Goal: Task Accomplishment & Management: Manage account settings

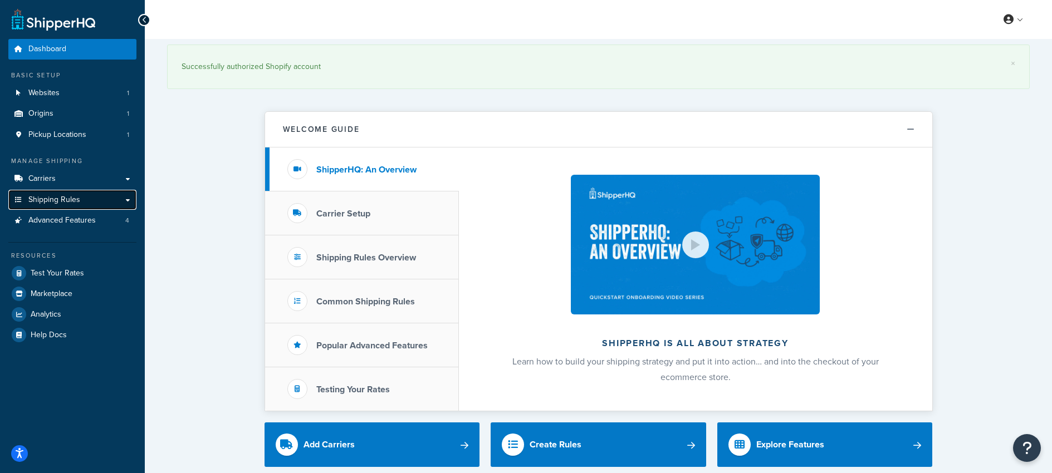
click at [37, 197] on span "Shipping Rules" at bounding box center [54, 199] width 52 height 9
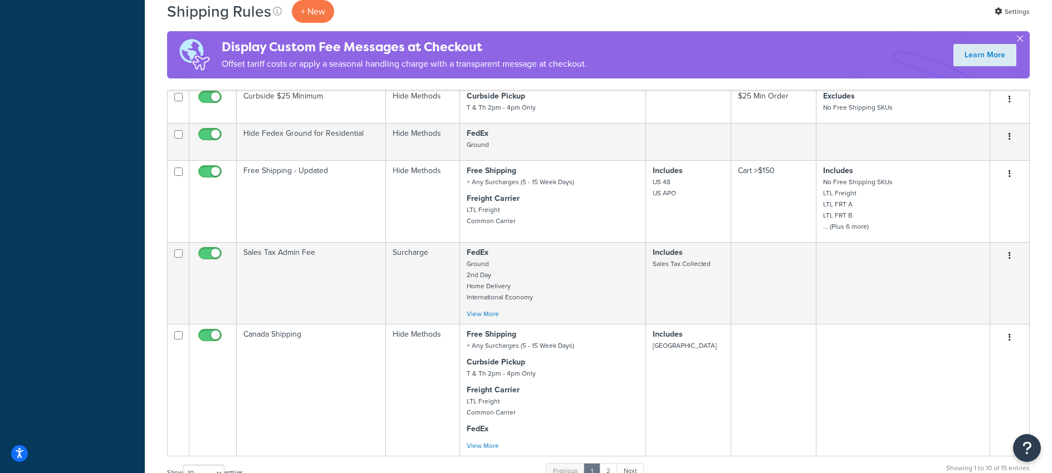
scroll to position [510, 0]
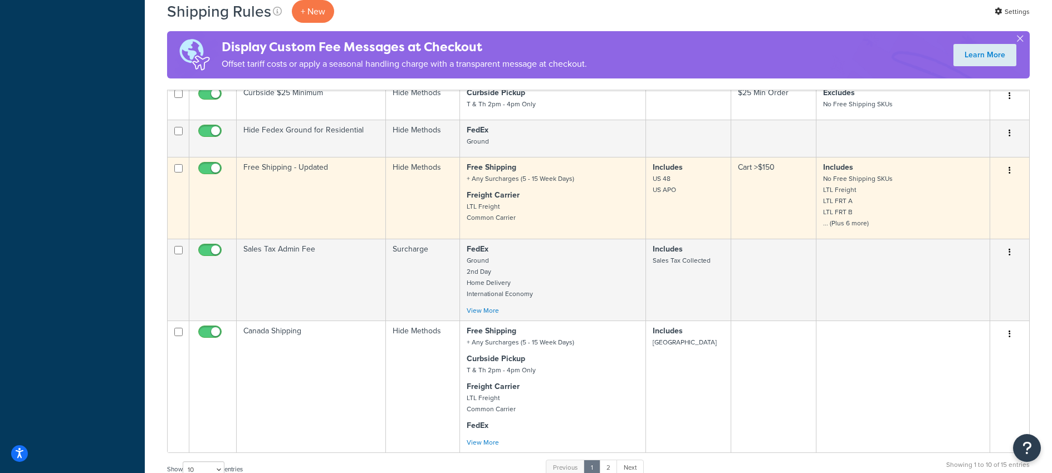
click at [1006, 167] on button "button" at bounding box center [1010, 171] width 16 height 18
click at [961, 189] on link "Edit" at bounding box center [973, 191] width 88 height 23
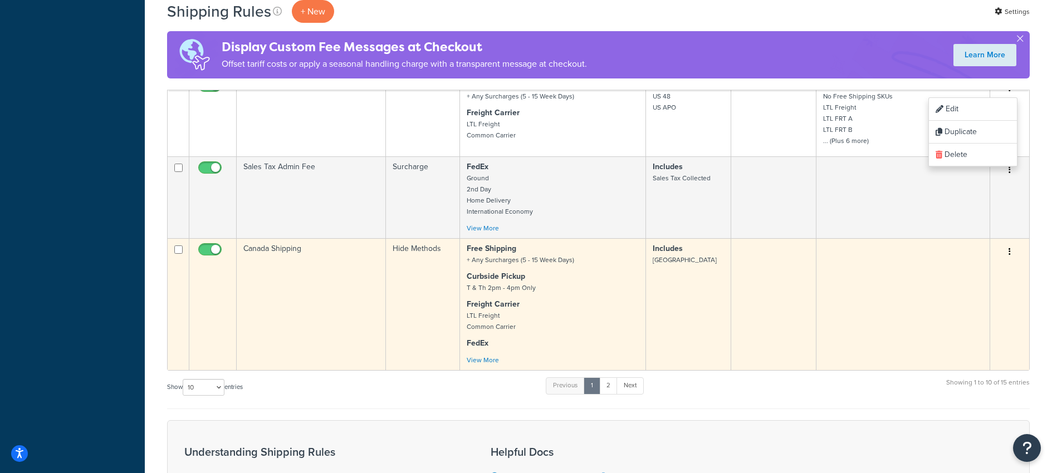
scroll to position [593, 0]
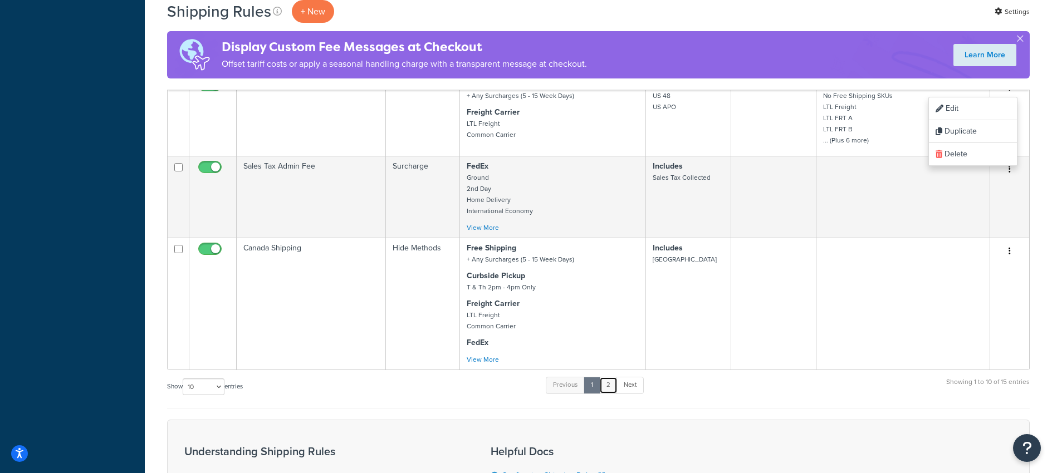
click at [608, 388] on link "2" at bounding box center [608, 385] width 18 height 17
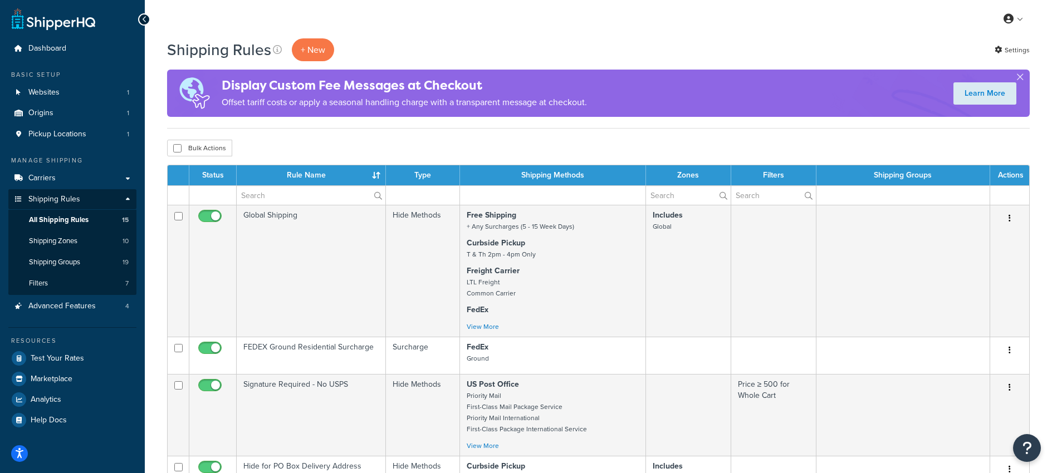
scroll to position [0, 0]
click at [43, 262] on span "Shipping Groups" at bounding box center [54, 262] width 51 height 9
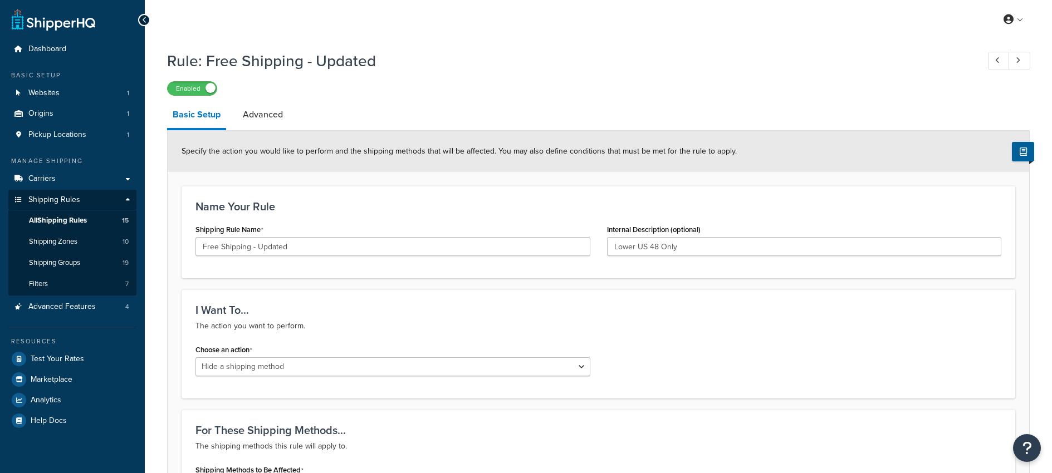
select select "HIDE"
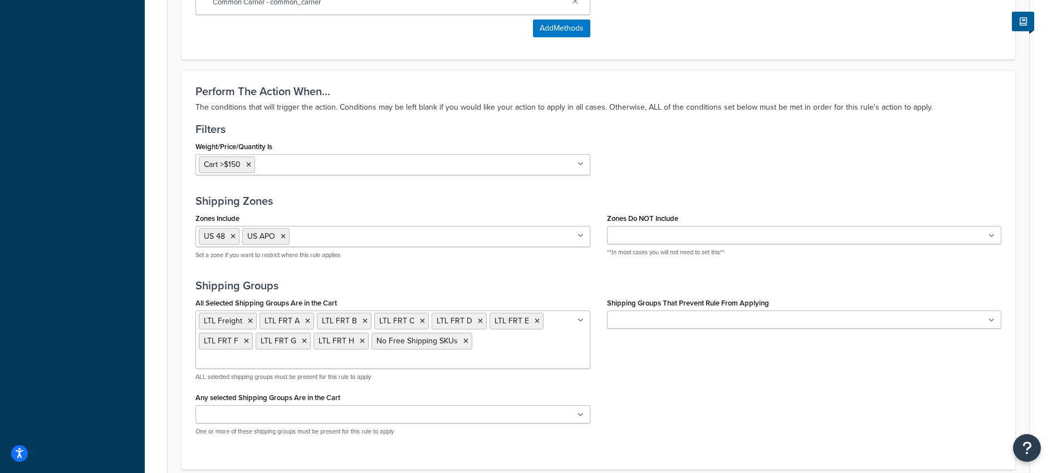
scroll to position [631, 0]
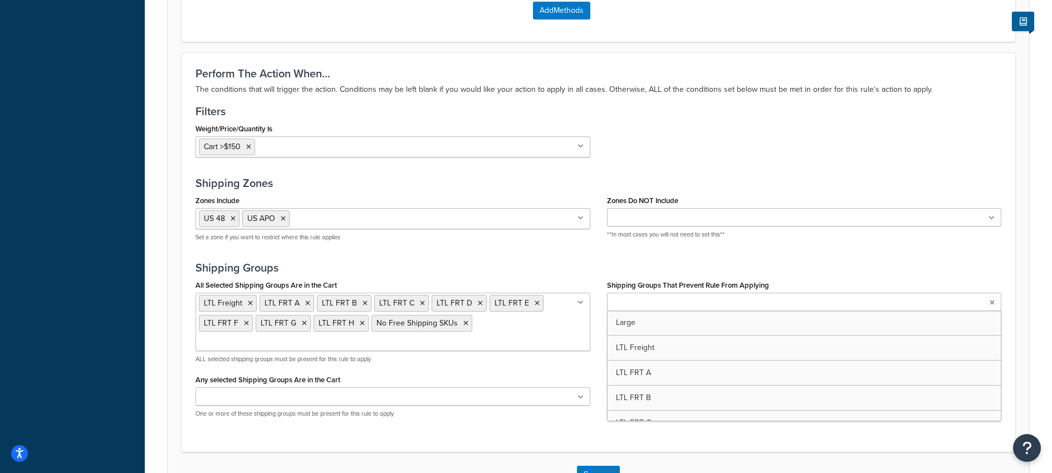
click at [703, 301] on ul at bounding box center [804, 302] width 395 height 18
click at [532, 252] on div "Perform The Action When... The conditions that will trigger the action. Conditi…" at bounding box center [599, 252] width 834 height 399
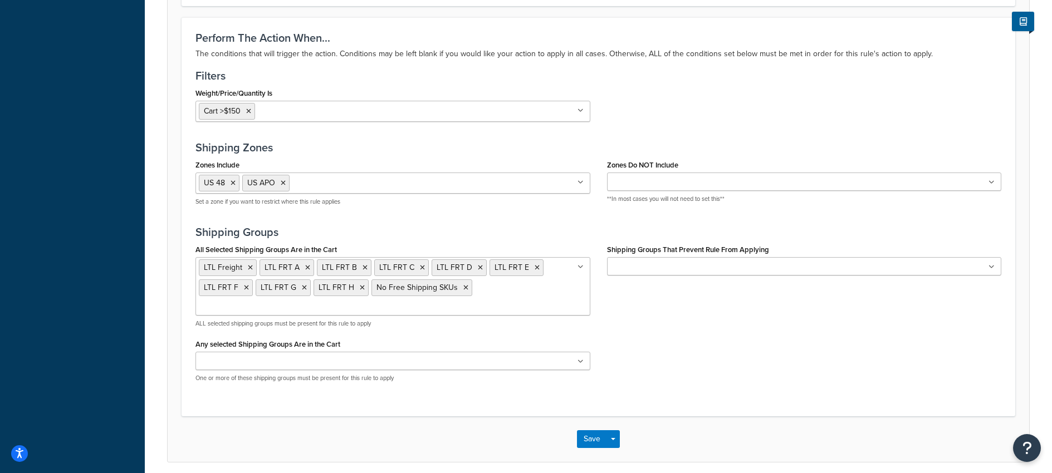
scroll to position [696, 0]
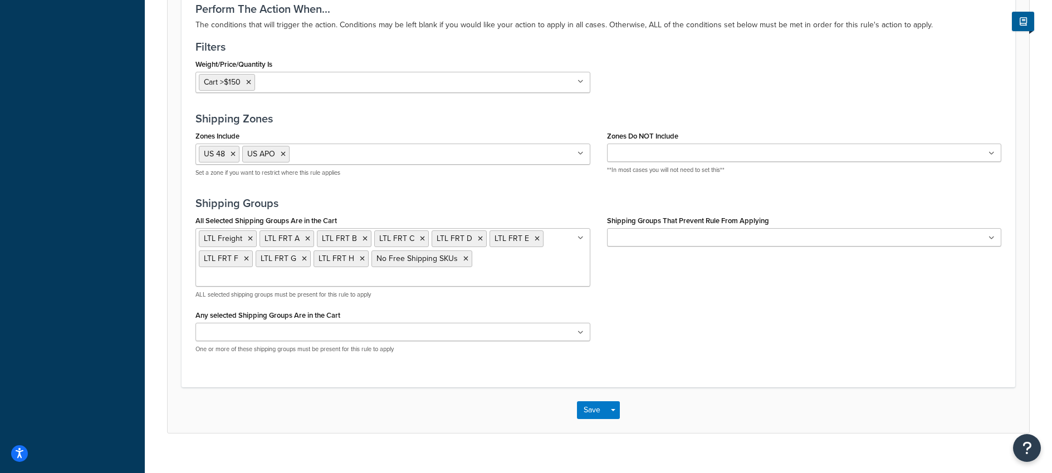
click at [580, 330] on icon at bounding box center [580, 333] width 6 height 7
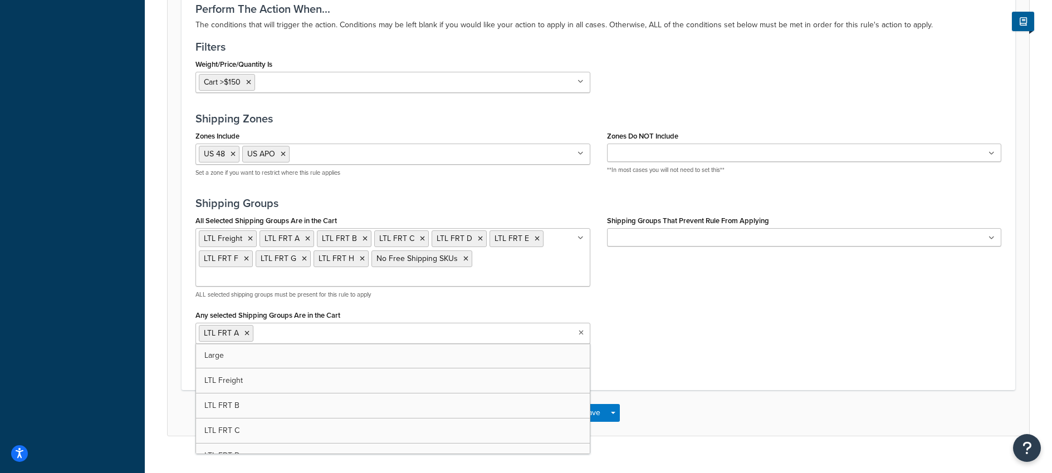
click at [581, 330] on icon at bounding box center [581, 333] width 5 height 7
click at [248, 330] on icon at bounding box center [246, 333] width 5 height 7
click at [638, 318] on div "All Selected Shipping Groups Are in the Cart LTL Freight LTL FRT A LTL FRT B LT…" at bounding box center [598, 288] width 822 height 150
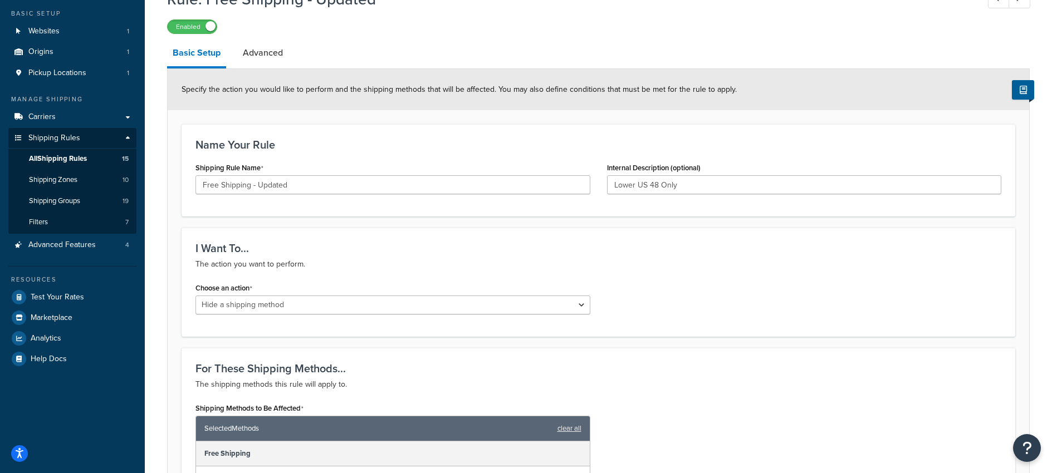
scroll to position [0, 0]
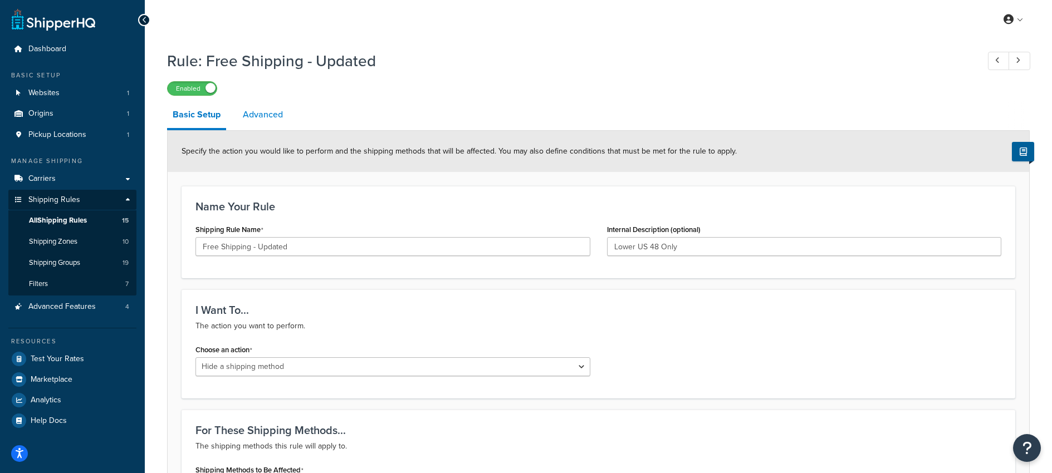
click at [259, 120] on link "Advanced" at bounding box center [262, 114] width 51 height 27
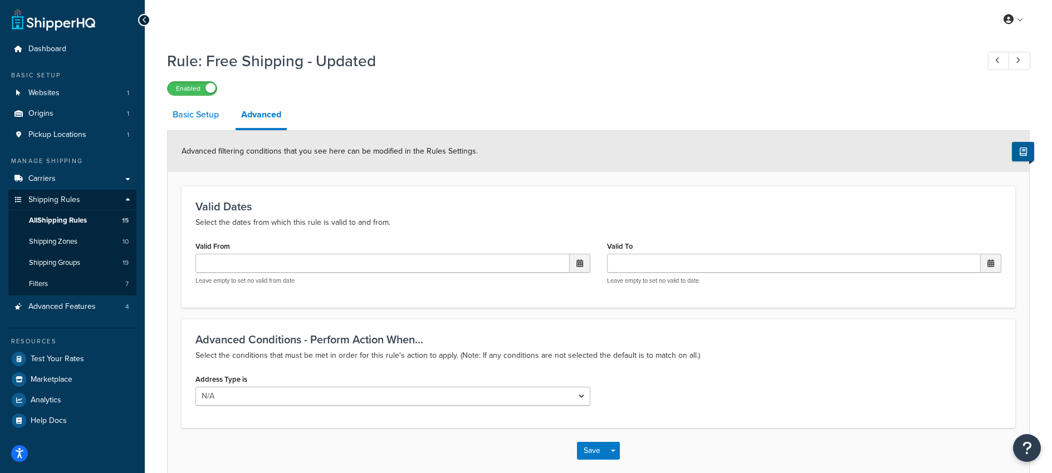
click at [200, 115] on link "Basic Setup" at bounding box center [195, 114] width 57 height 27
select select "HIDE"
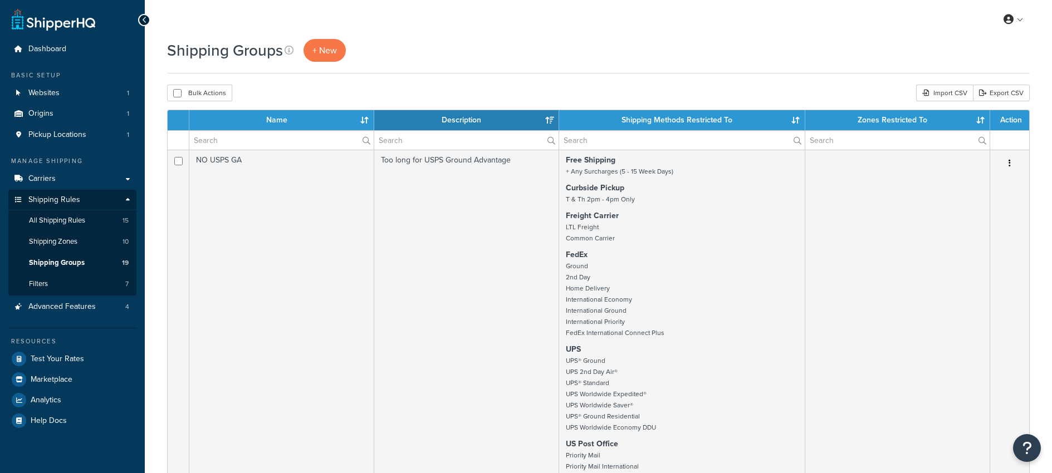
select select "15"
click at [44, 198] on span "Shipping Rules" at bounding box center [54, 199] width 52 height 9
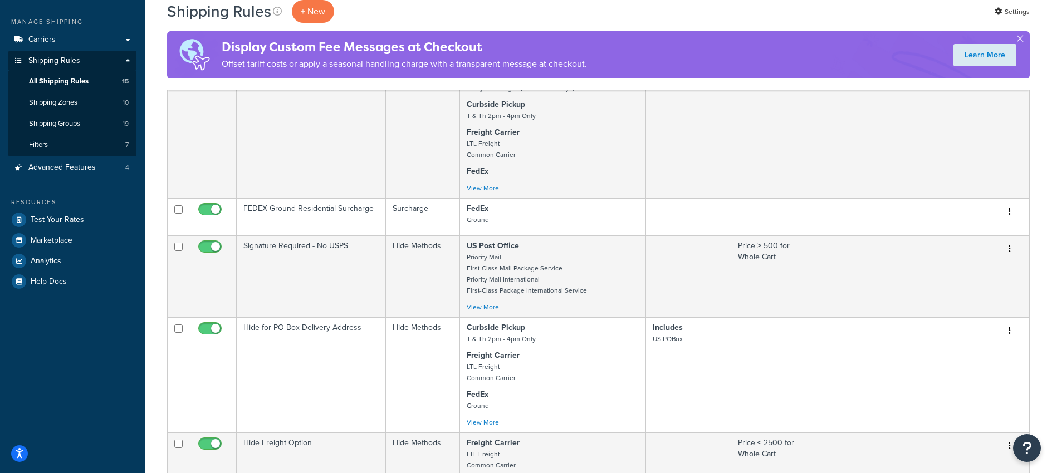
scroll to position [300, 0]
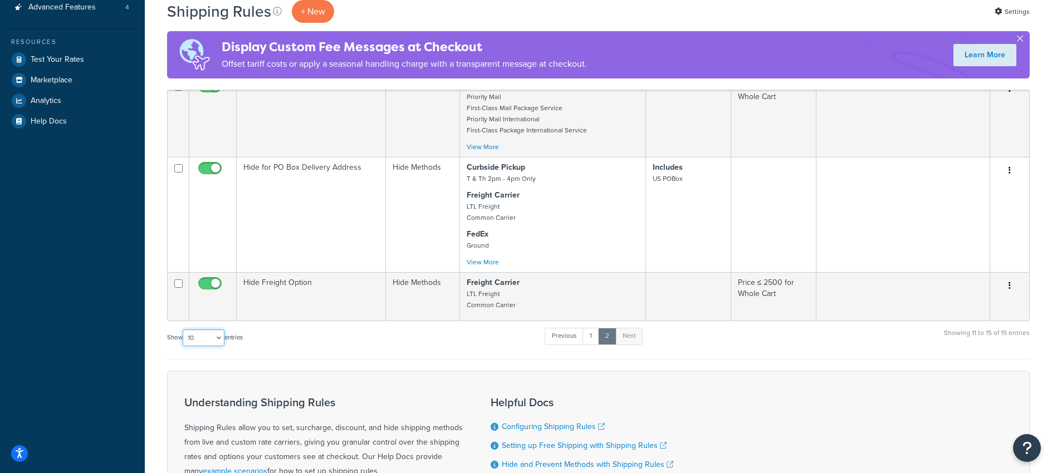
click at [219, 339] on select "10 15 25 50 100 1000" at bounding box center [204, 338] width 42 height 17
select select "50"
click at [184, 330] on select "10 15 25 50 100 1000" at bounding box center [204, 338] width 42 height 17
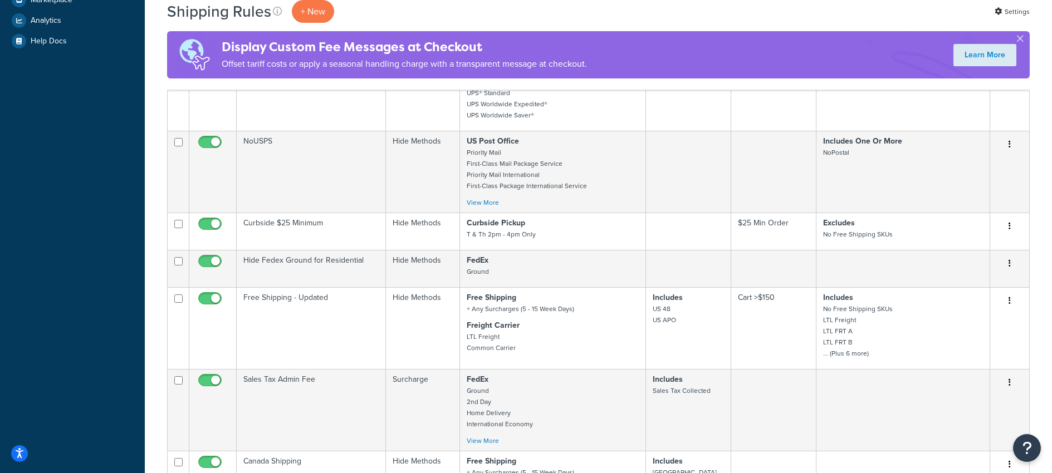
scroll to position [401, 0]
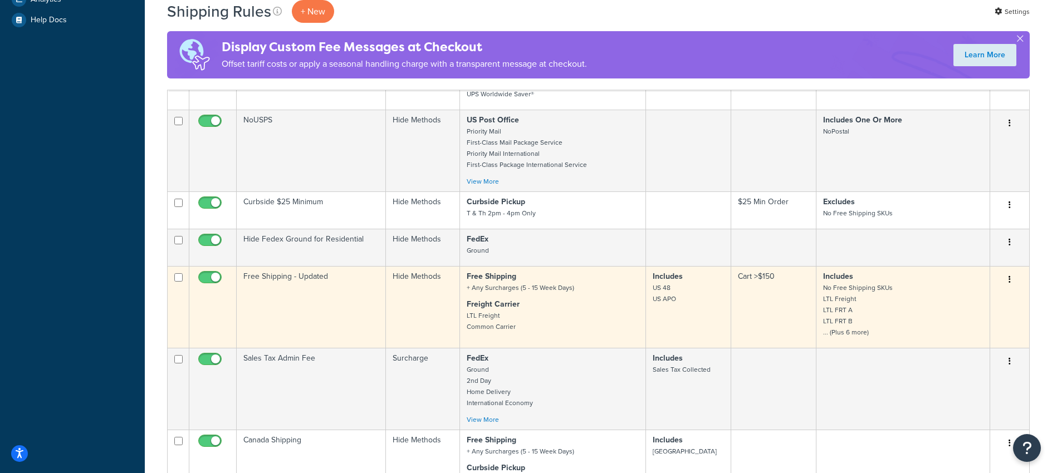
click at [280, 277] on td "Free Shipping - Updated" at bounding box center [311, 307] width 149 height 82
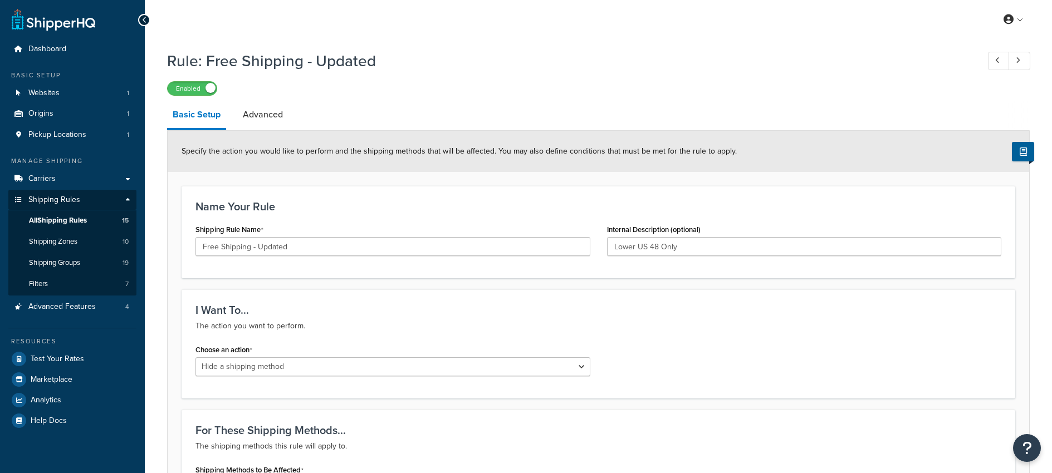
select select "HIDE"
click at [76, 305] on span "Advanced Features" at bounding box center [61, 306] width 67 height 9
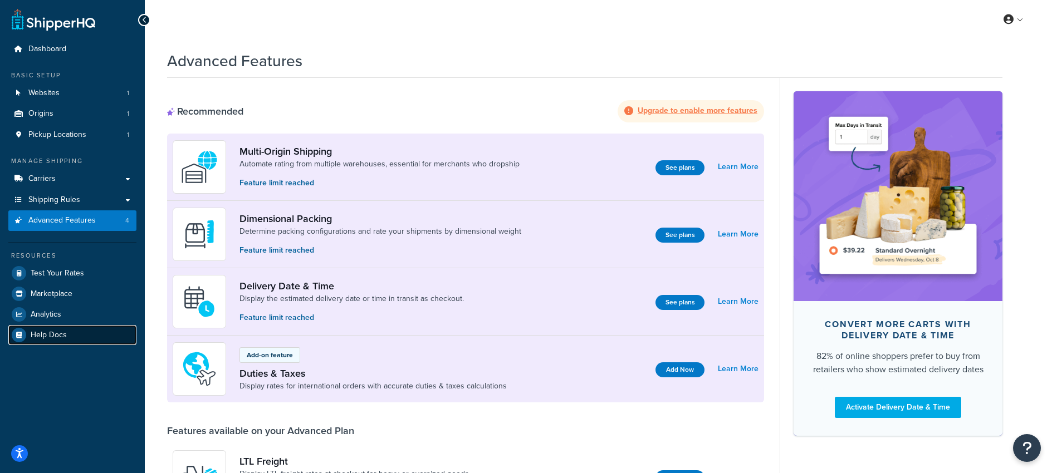
click at [43, 342] on link "Help Docs" at bounding box center [72, 335] width 128 height 20
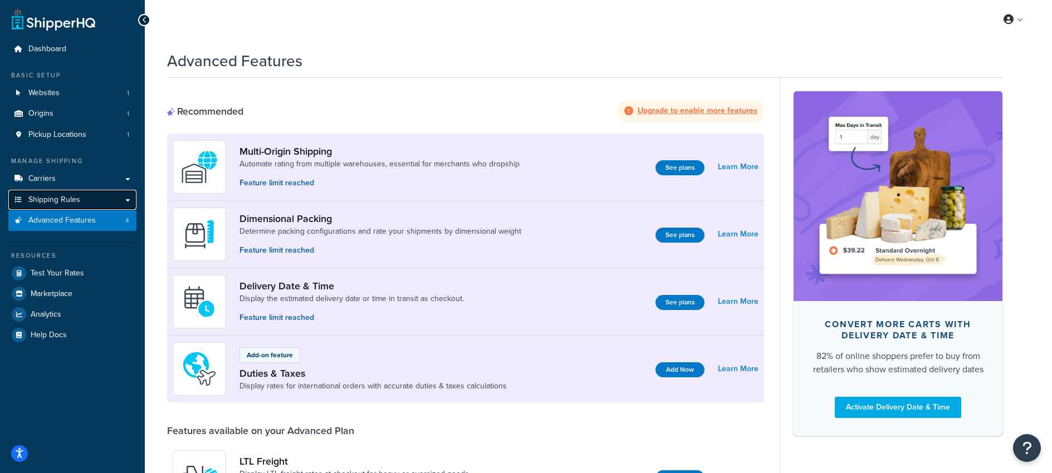
click at [41, 197] on span "Shipping Rules" at bounding box center [54, 199] width 52 height 9
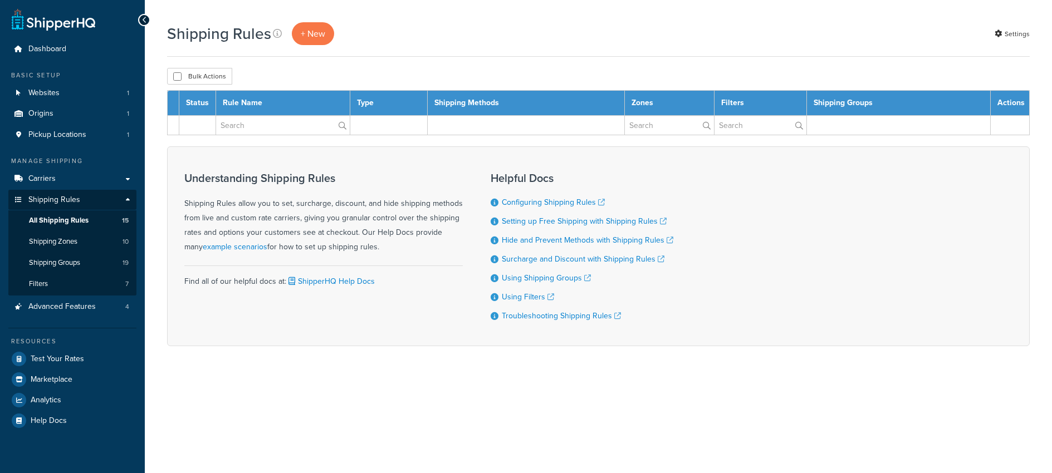
select select "50"
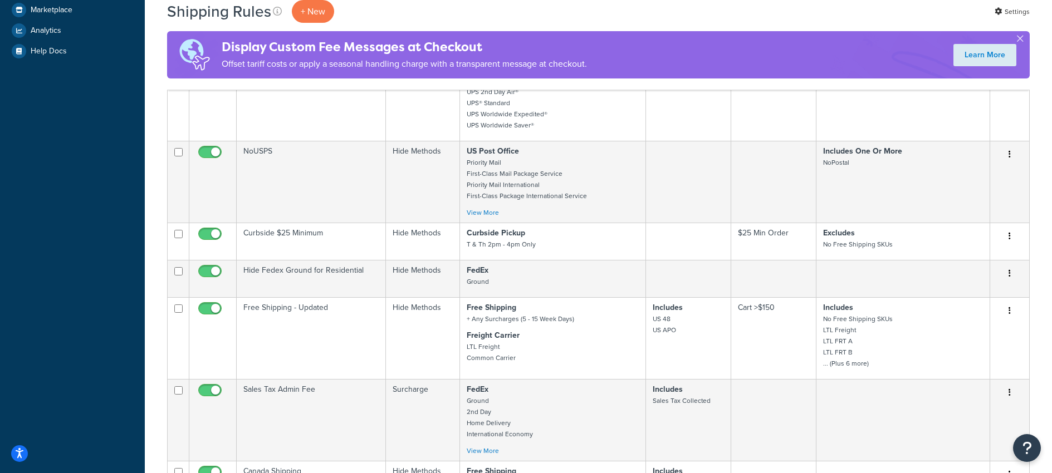
scroll to position [378, 0]
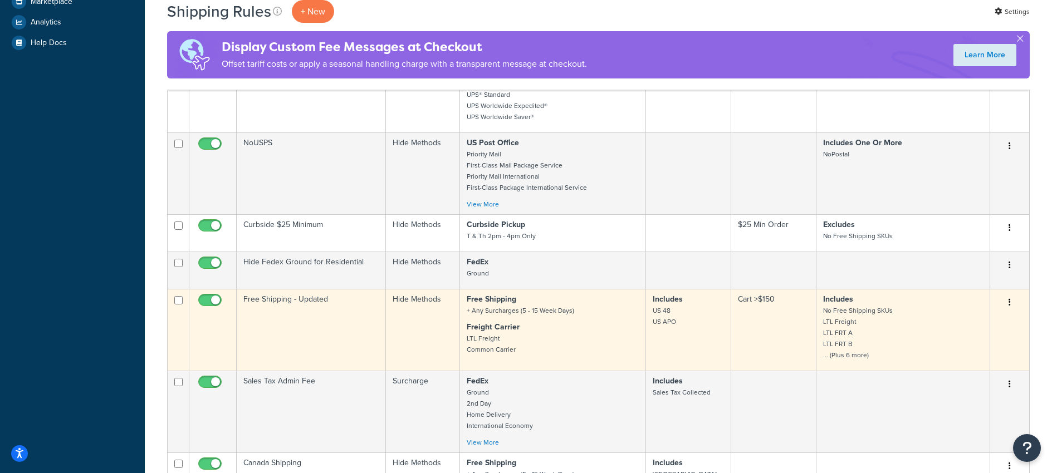
click at [281, 296] on td "Free Shipping - Updated" at bounding box center [311, 330] width 149 height 82
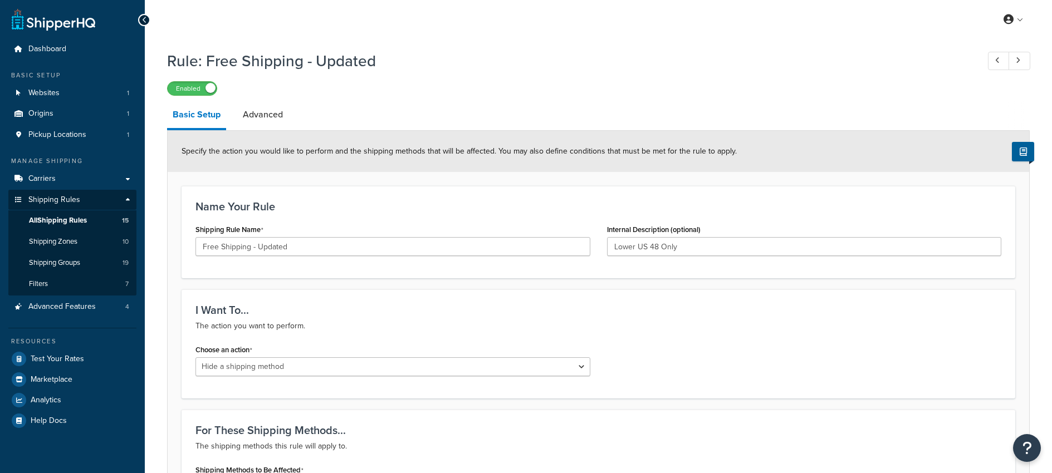
select select "HIDE"
click at [52, 200] on span "Shipping Rules" at bounding box center [54, 199] width 52 height 9
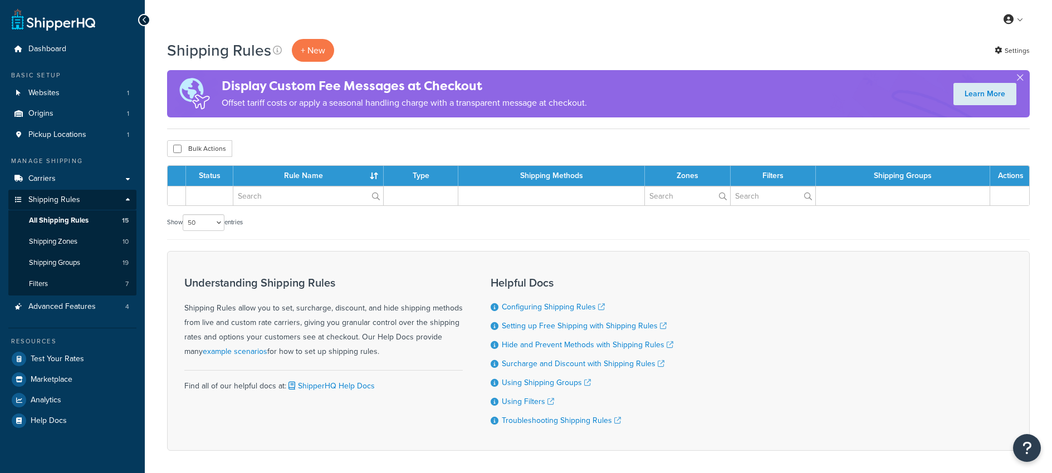
select select "50"
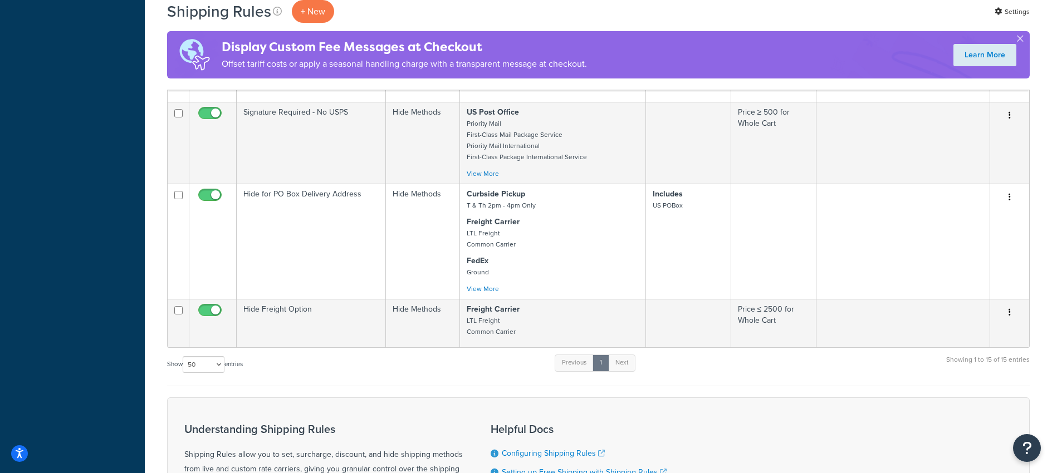
scroll to position [1089, 0]
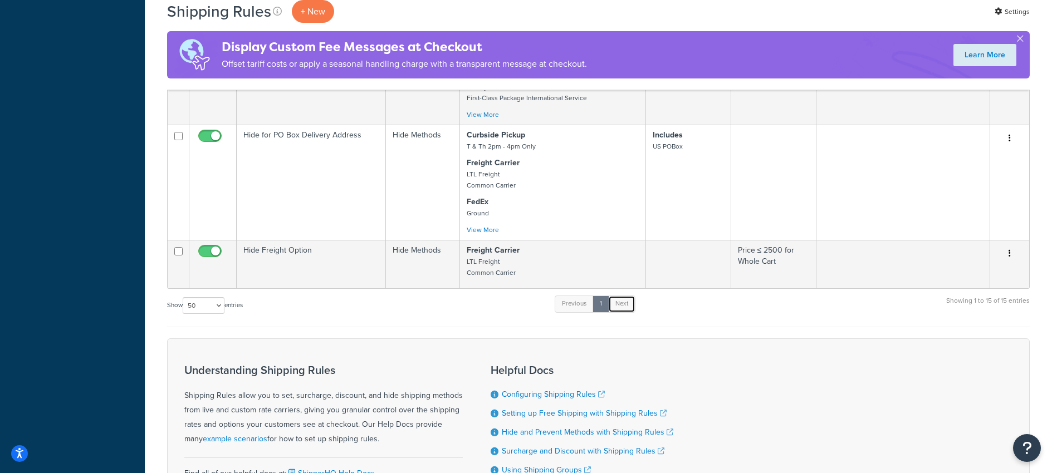
click at [619, 301] on link "Next" at bounding box center [621, 304] width 27 height 17
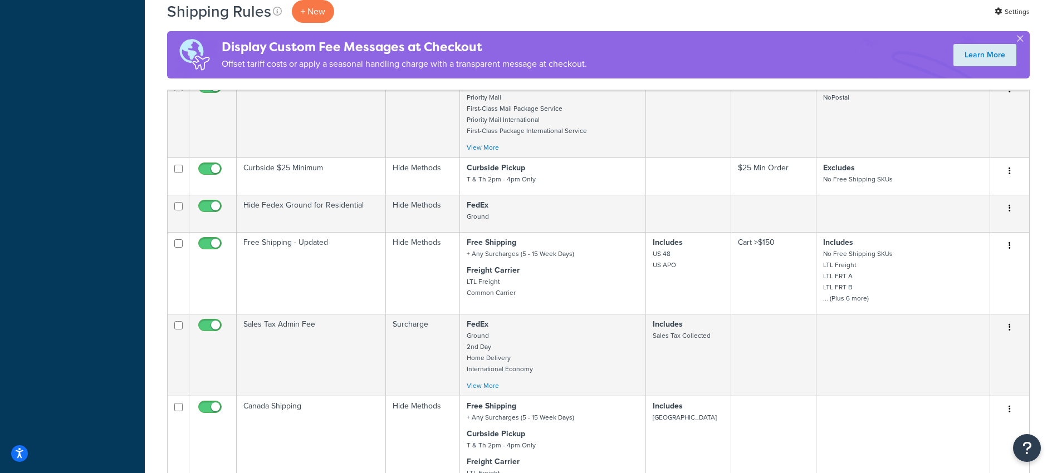
scroll to position [428, 0]
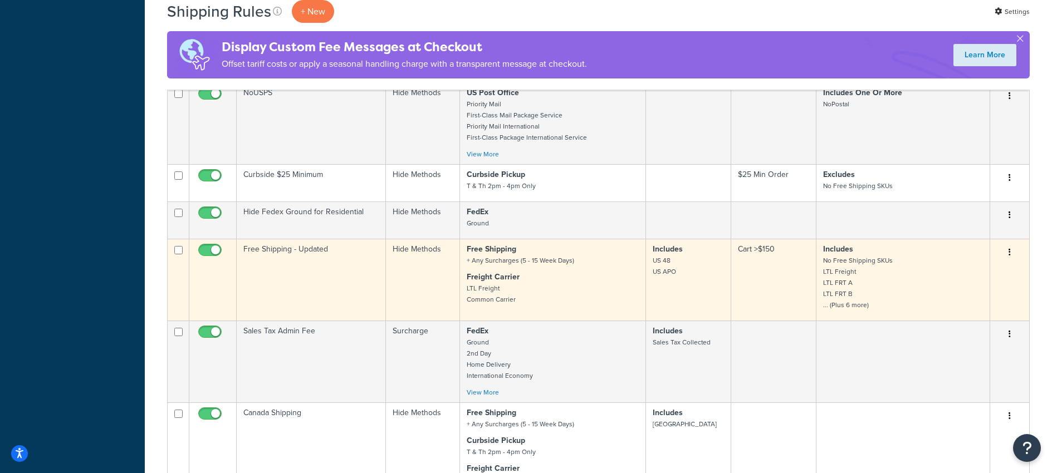
click at [287, 248] on td "Free Shipping - Updated" at bounding box center [311, 280] width 149 height 82
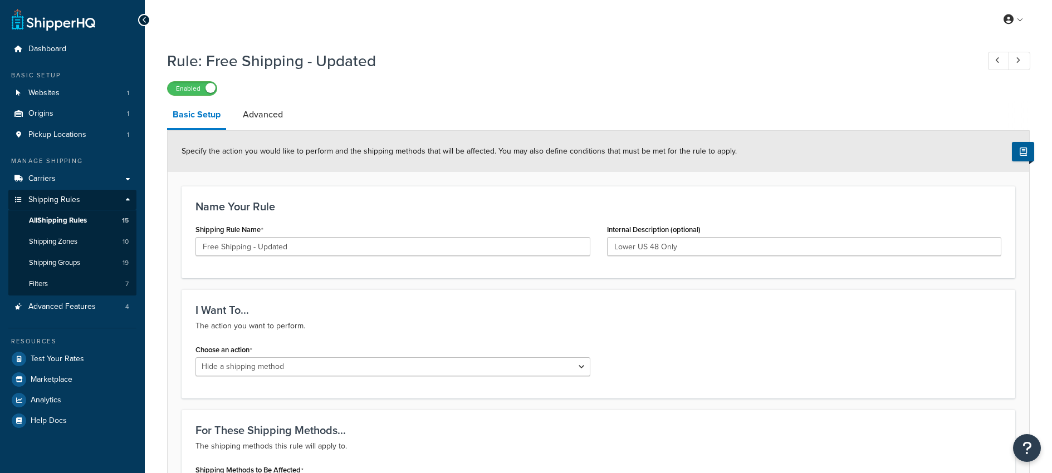
select select "HIDE"
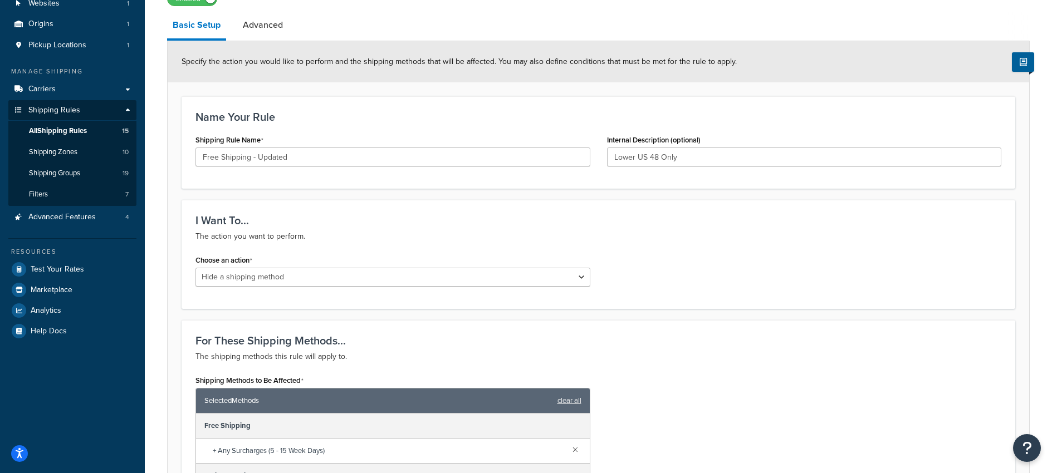
scroll to position [135, 0]
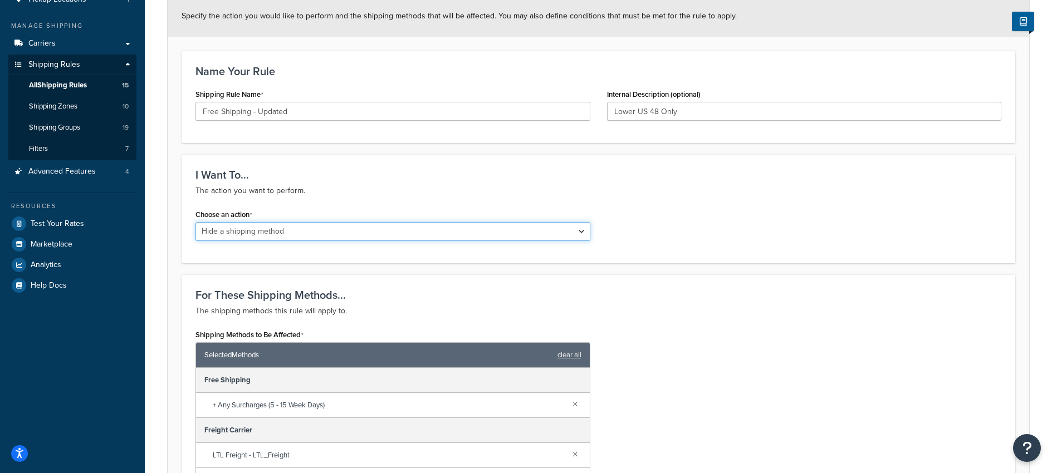
click at [326, 234] on select "Choose an action Override Rates Surcharge or discount rates Hide a shipping met…" at bounding box center [392, 231] width 395 height 19
click at [195, 223] on select "Choose an action Override Rates Surcharge or discount rates Hide a shipping met…" at bounding box center [392, 231] width 395 height 19
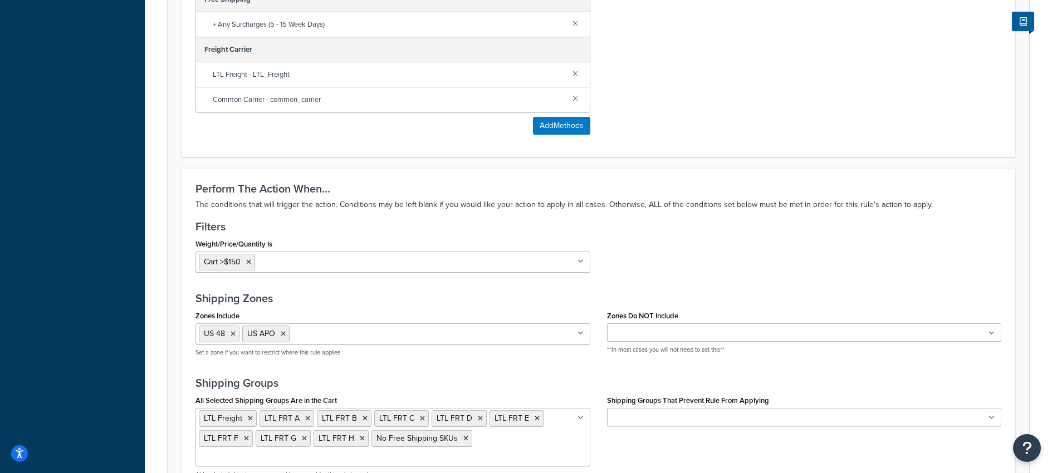
scroll to position [624, 0]
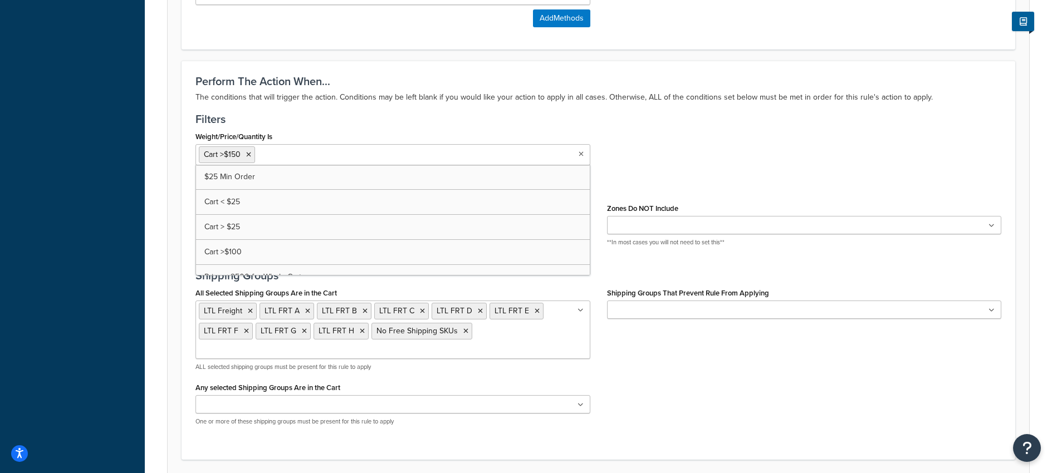
click at [284, 156] on input "Weight/Price/Quantity Is" at bounding box center [307, 154] width 99 height 12
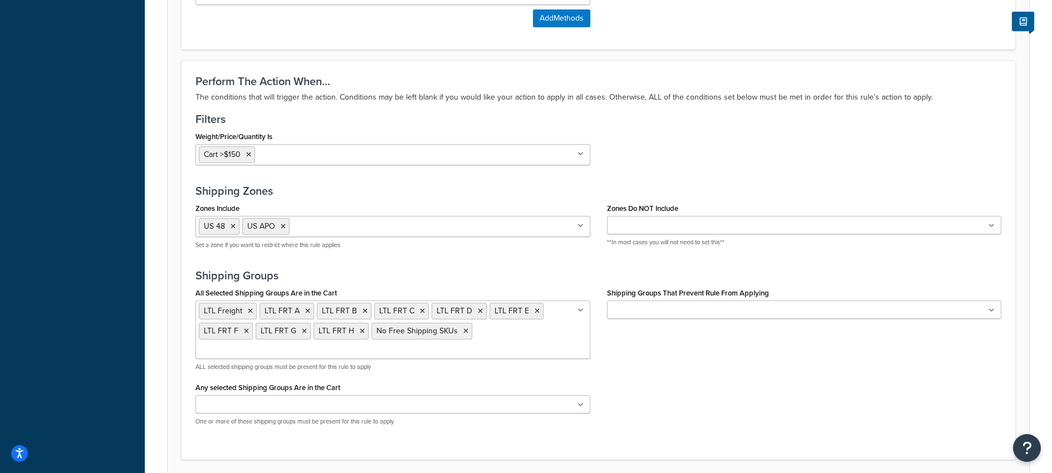
click at [669, 141] on div "Weight/Price/Quantity Is Cart >$150 $25 Min Order Cart < $25 Cart > $25 Cart >$…" at bounding box center [598, 151] width 822 height 45
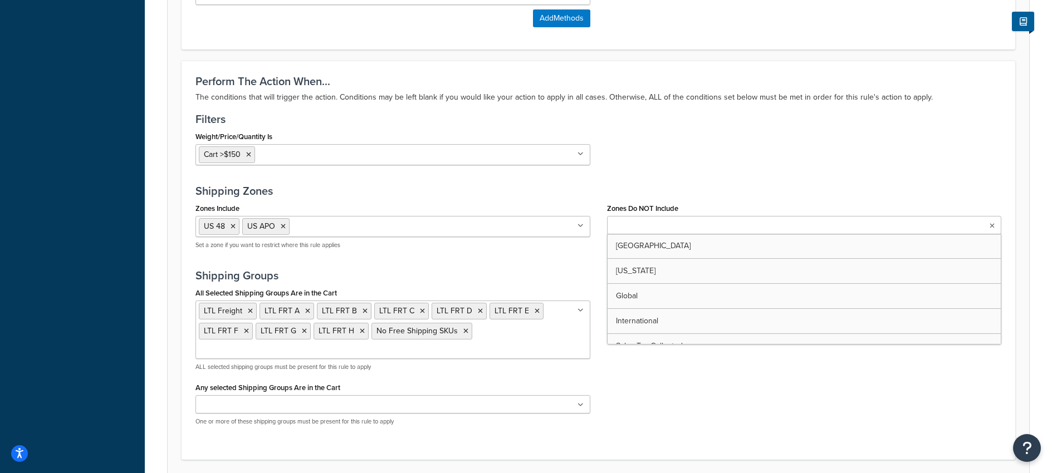
click at [720, 232] on ul at bounding box center [804, 225] width 395 height 18
click at [692, 174] on div "Weight/Price/Quantity Is Cart >$150 $25 Min Order Cart < $25 Cart > $25 Cart >$…" at bounding box center [598, 151] width 822 height 45
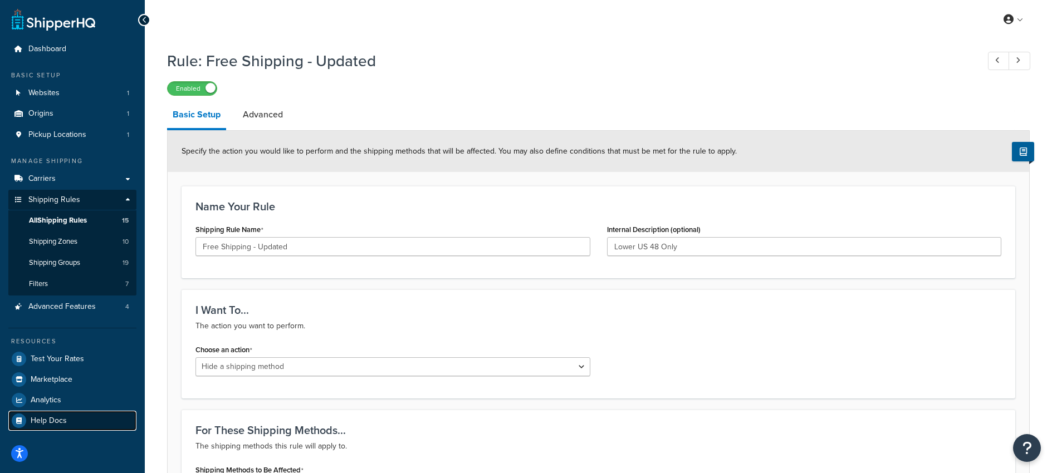
click at [41, 420] on span "Help Docs" at bounding box center [49, 421] width 36 height 9
click at [37, 175] on span "Carriers" at bounding box center [41, 178] width 27 height 9
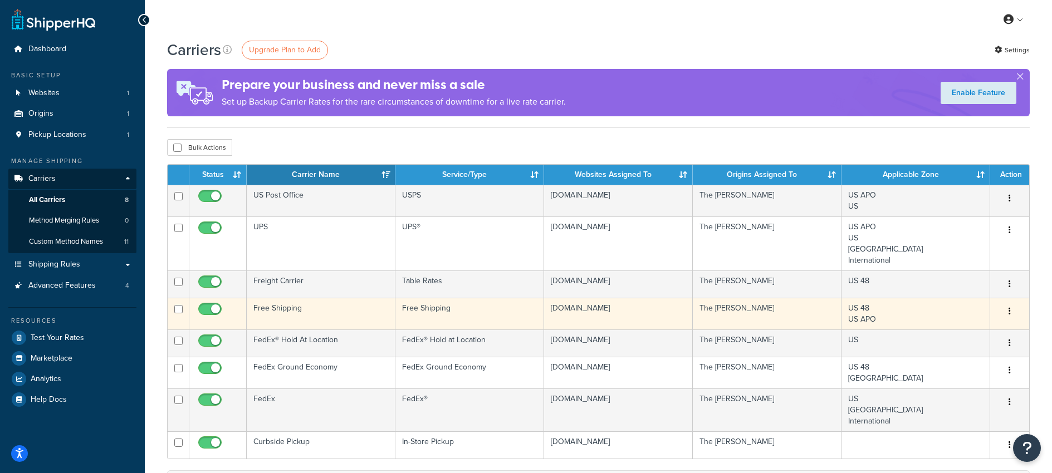
click at [269, 307] on td "Free Shipping" at bounding box center [321, 314] width 149 height 32
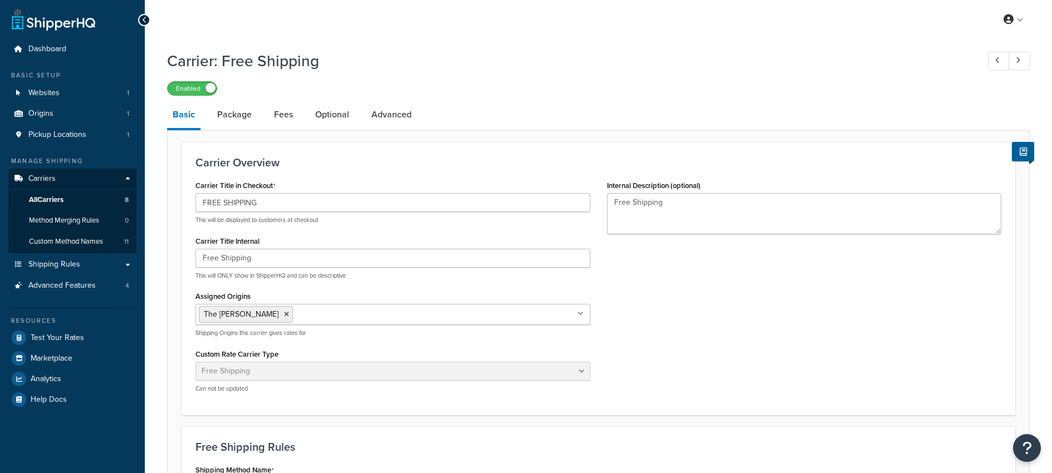
select select "free"
click at [232, 117] on link "Package" at bounding box center [235, 114] width 46 height 27
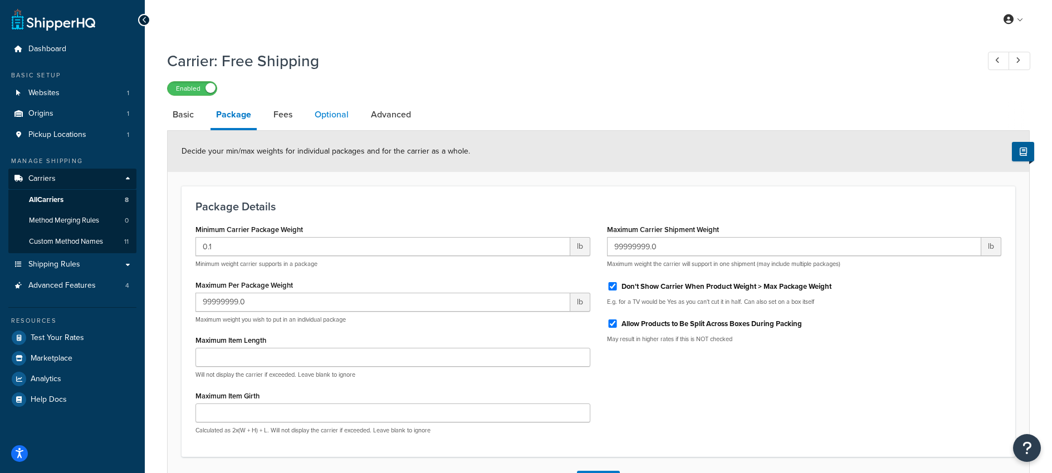
click at [331, 115] on link "Optional" at bounding box center [331, 114] width 45 height 27
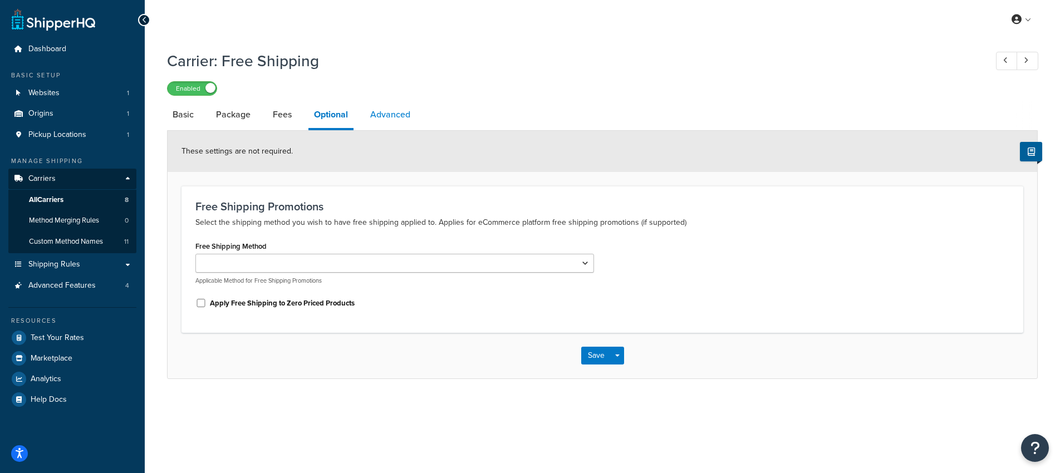
click at [384, 110] on link "Advanced" at bounding box center [390, 114] width 51 height 27
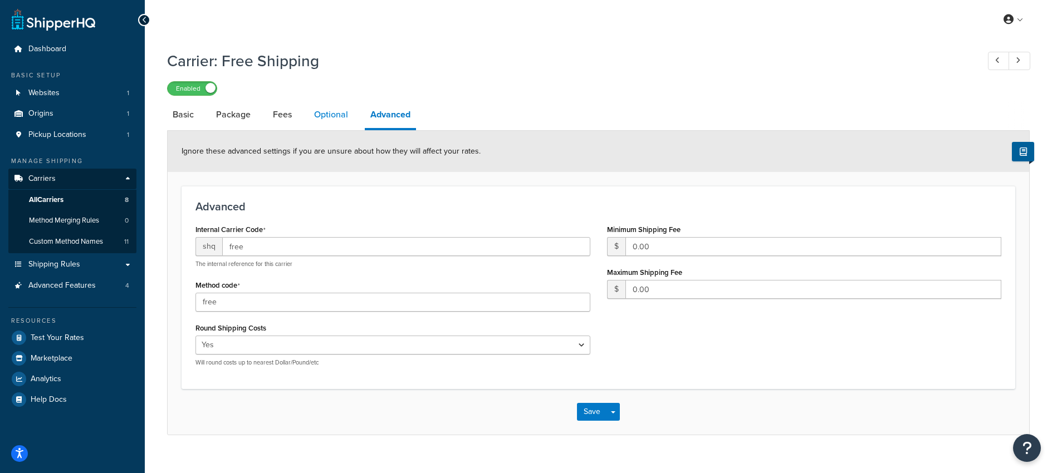
click at [325, 118] on link "Optional" at bounding box center [331, 114] width 45 height 27
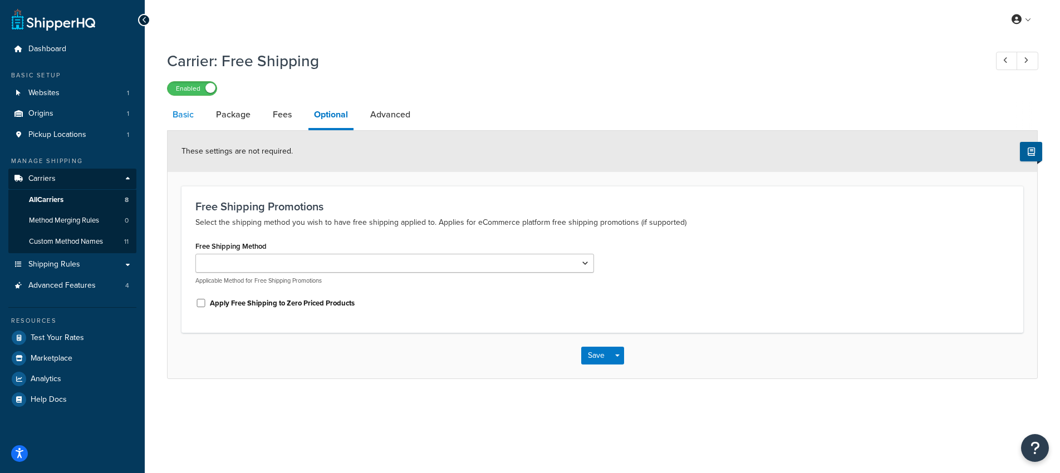
click at [186, 118] on link "Basic" at bounding box center [183, 114] width 32 height 27
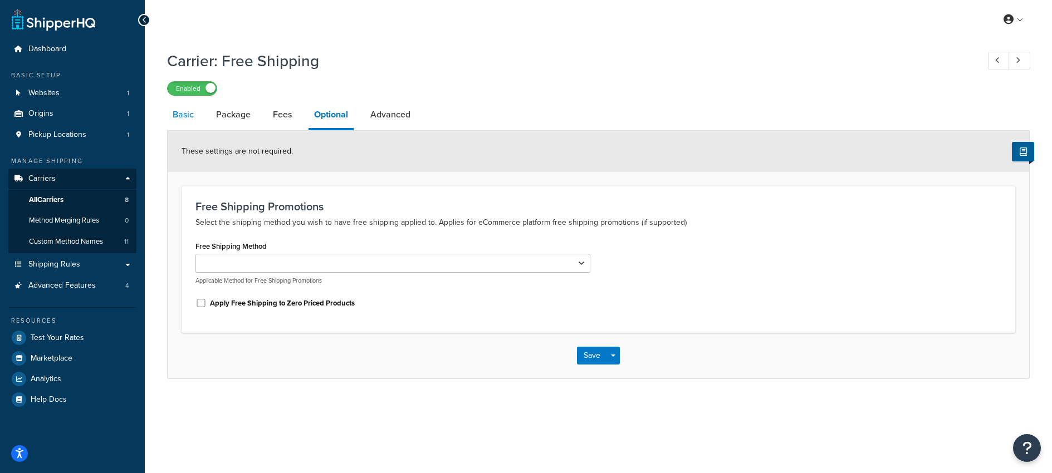
select select "free"
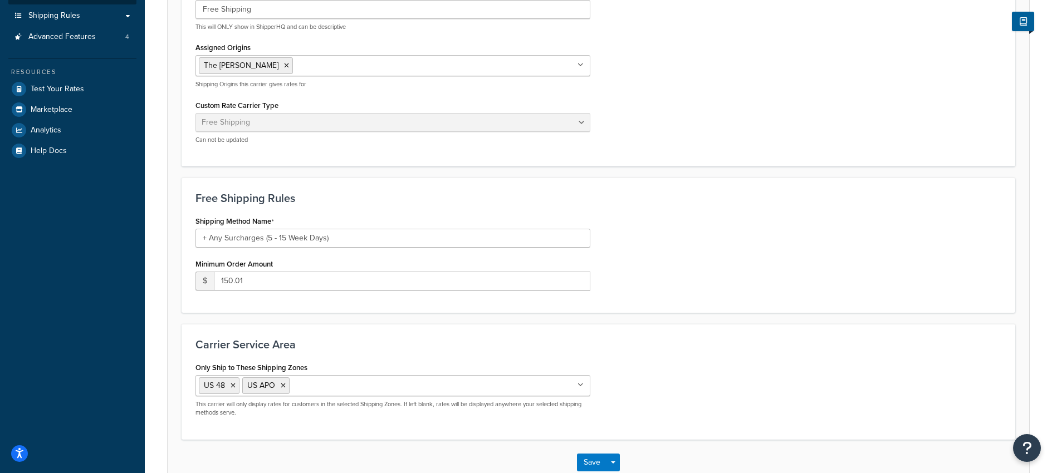
scroll to position [248, 0]
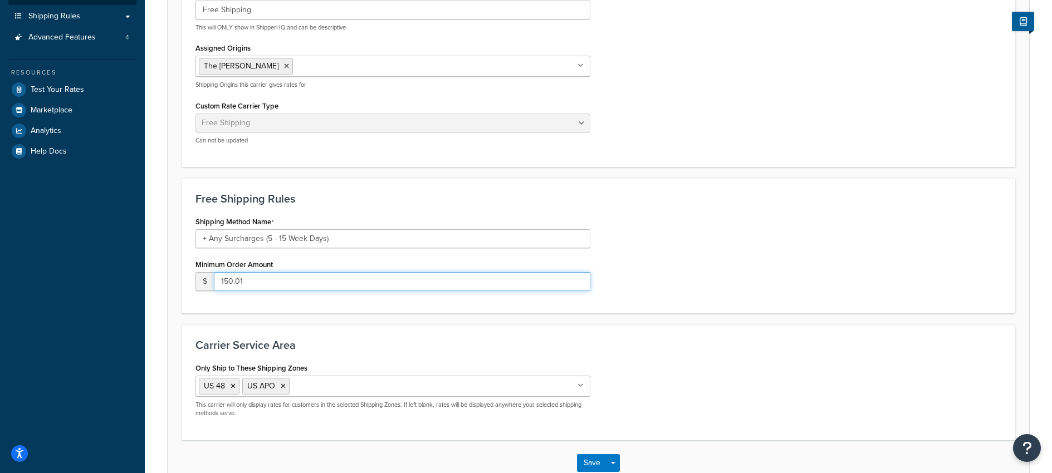
click at [304, 282] on input "150.01" at bounding box center [402, 281] width 376 height 19
click at [305, 282] on input "150.01" at bounding box center [402, 281] width 376 height 19
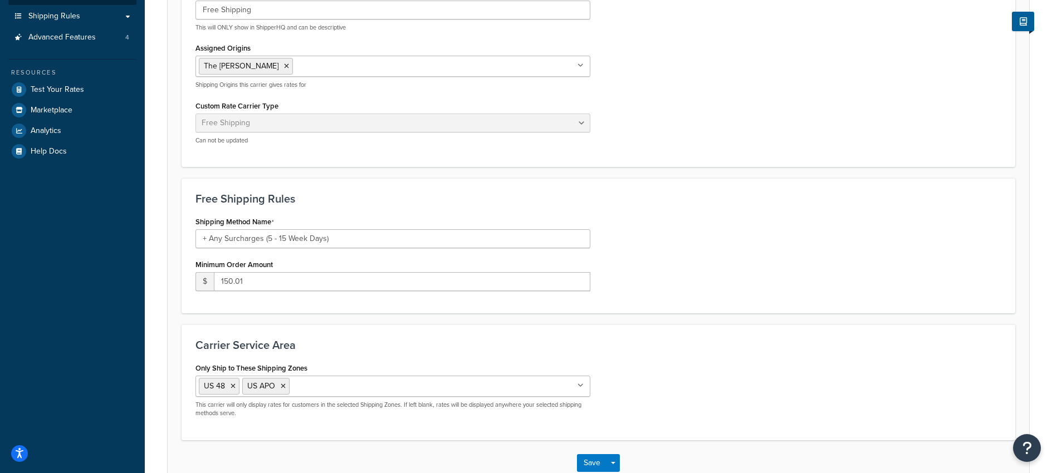
click at [698, 258] on div "Shipping Method Name + Any Surcharges (5 - 15 Week Days) Minimum Order Amount $…" at bounding box center [598, 257] width 822 height 86
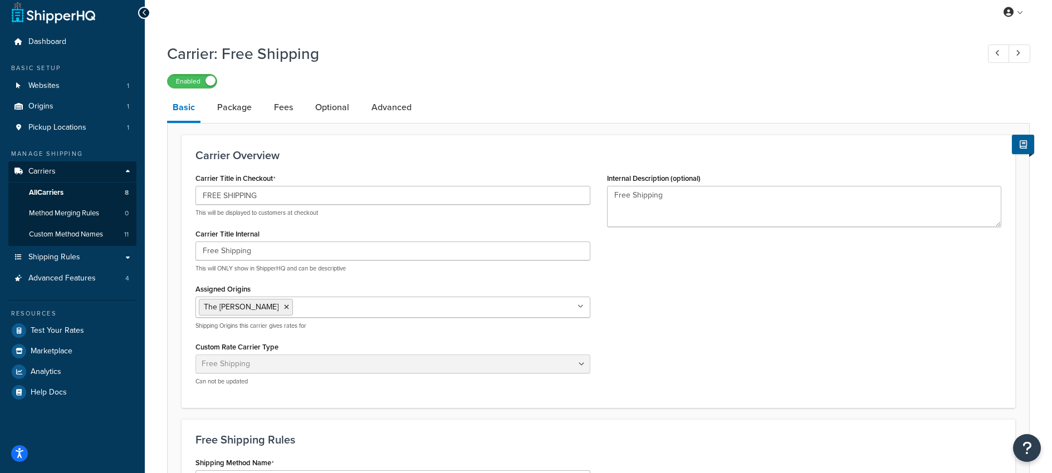
scroll to position [0, 0]
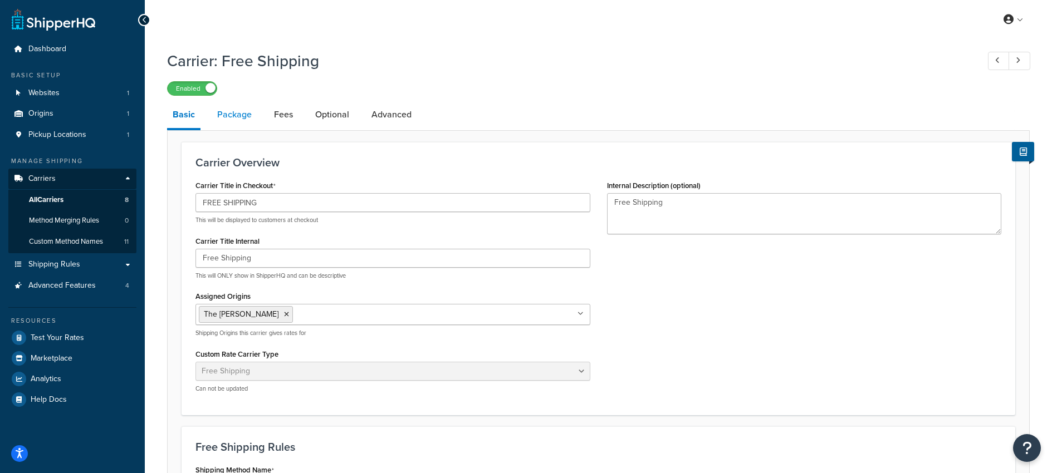
click at [240, 117] on link "Package" at bounding box center [235, 114] width 46 height 27
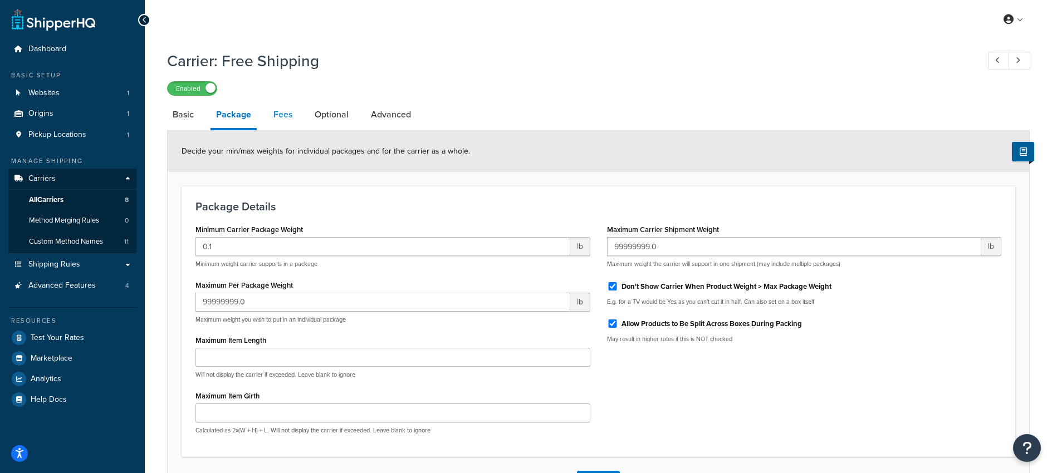
click at [283, 115] on link "Fees" at bounding box center [283, 114] width 30 height 27
select select "AFTER"
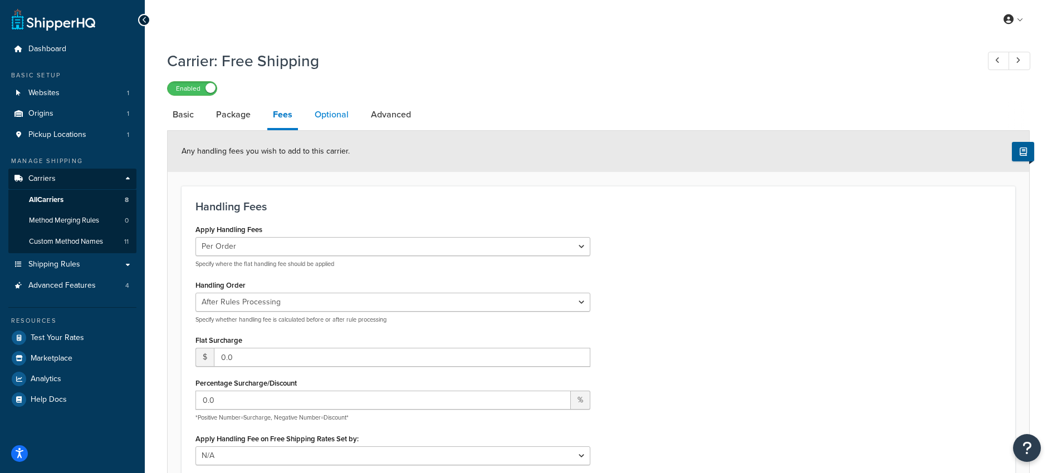
click at [328, 112] on link "Optional" at bounding box center [331, 114] width 45 height 27
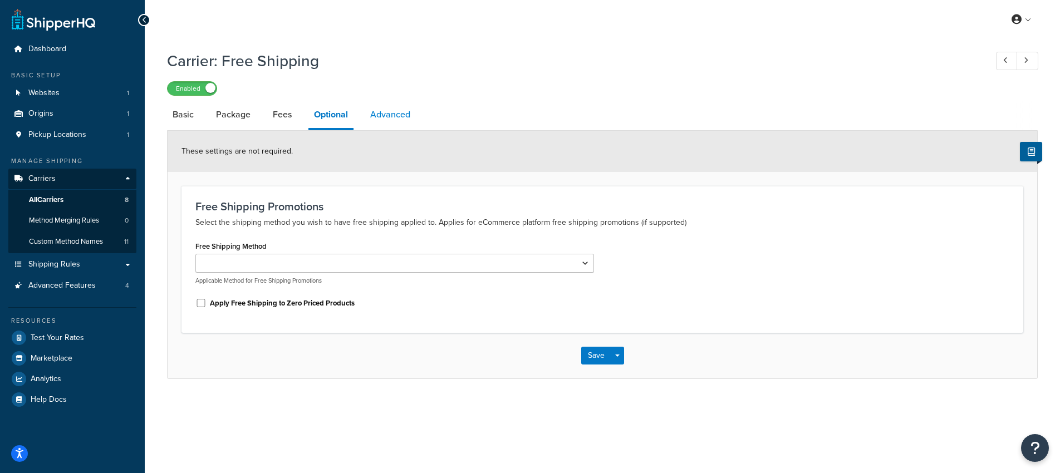
click at [395, 116] on link "Advanced" at bounding box center [390, 114] width 51 height 27
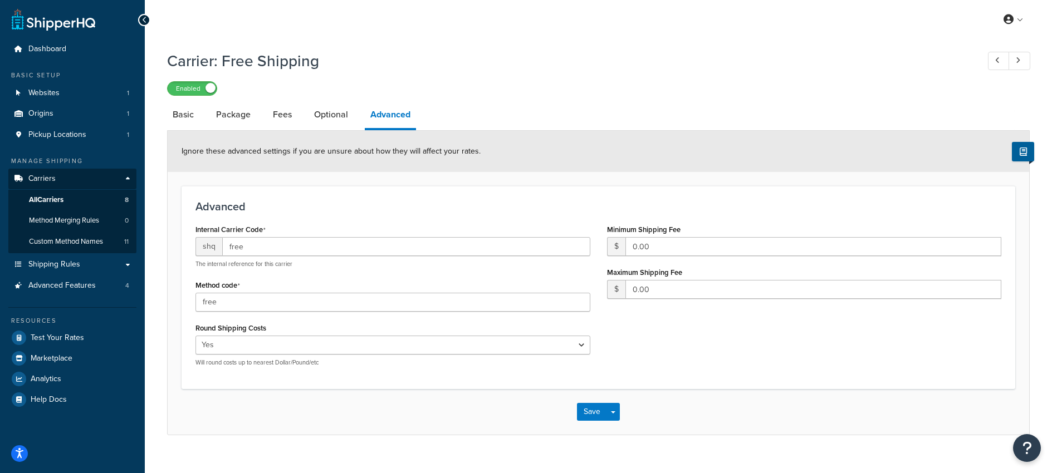
click at [632, 172] on div "Ignore these advanced settings if you are unsure about how they will affect you…" at bounding box center [598, 151] width 861 height 41
